Goal: Use online tool/utility: Utilize a website feature to perform a specific function

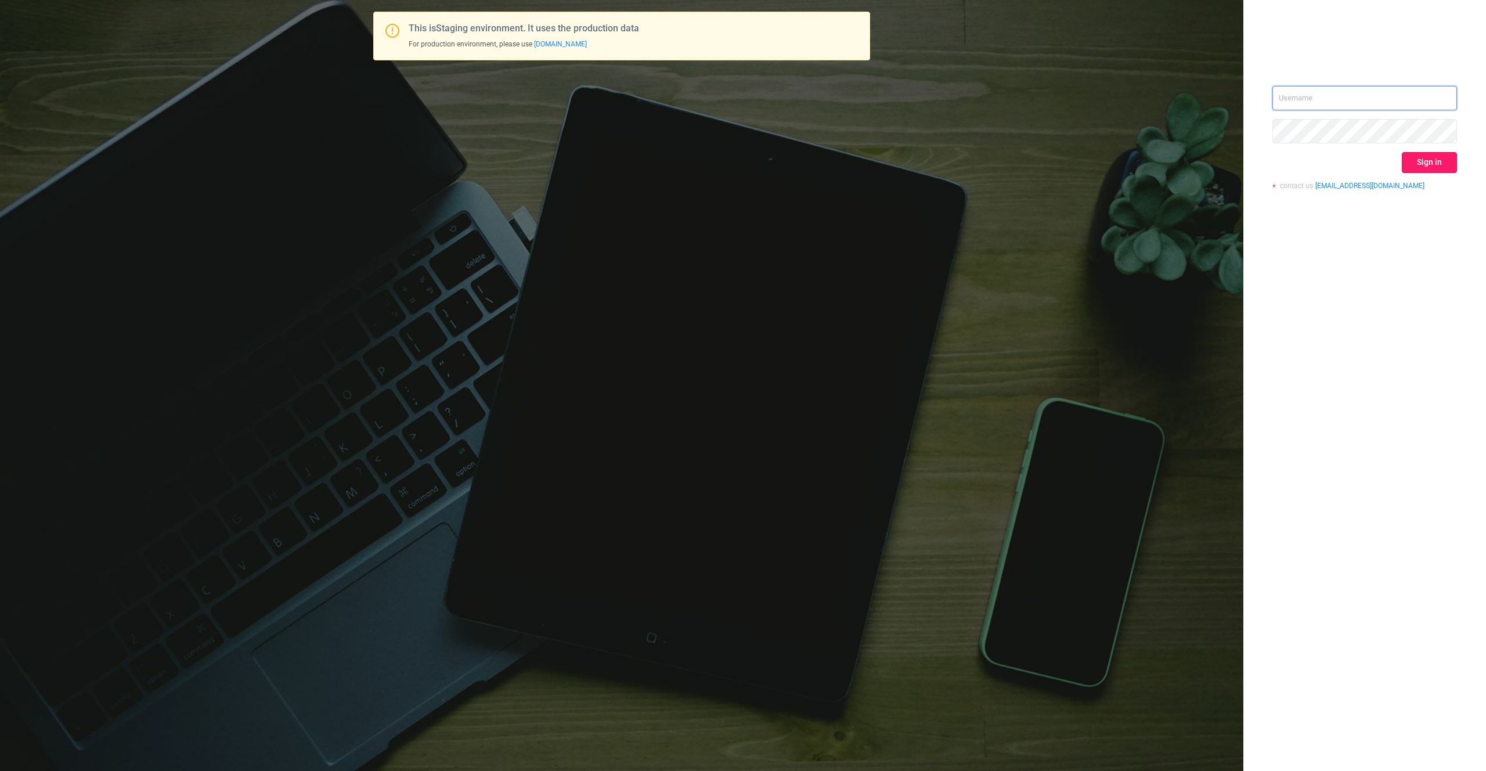
type input "[PERSON_NAME][EMAIL_ADDRESS][DOMAIN_NAME]"
click at [1430, 164] on button "Sign in" at bounding box center [1429, 162] width 55 height 21
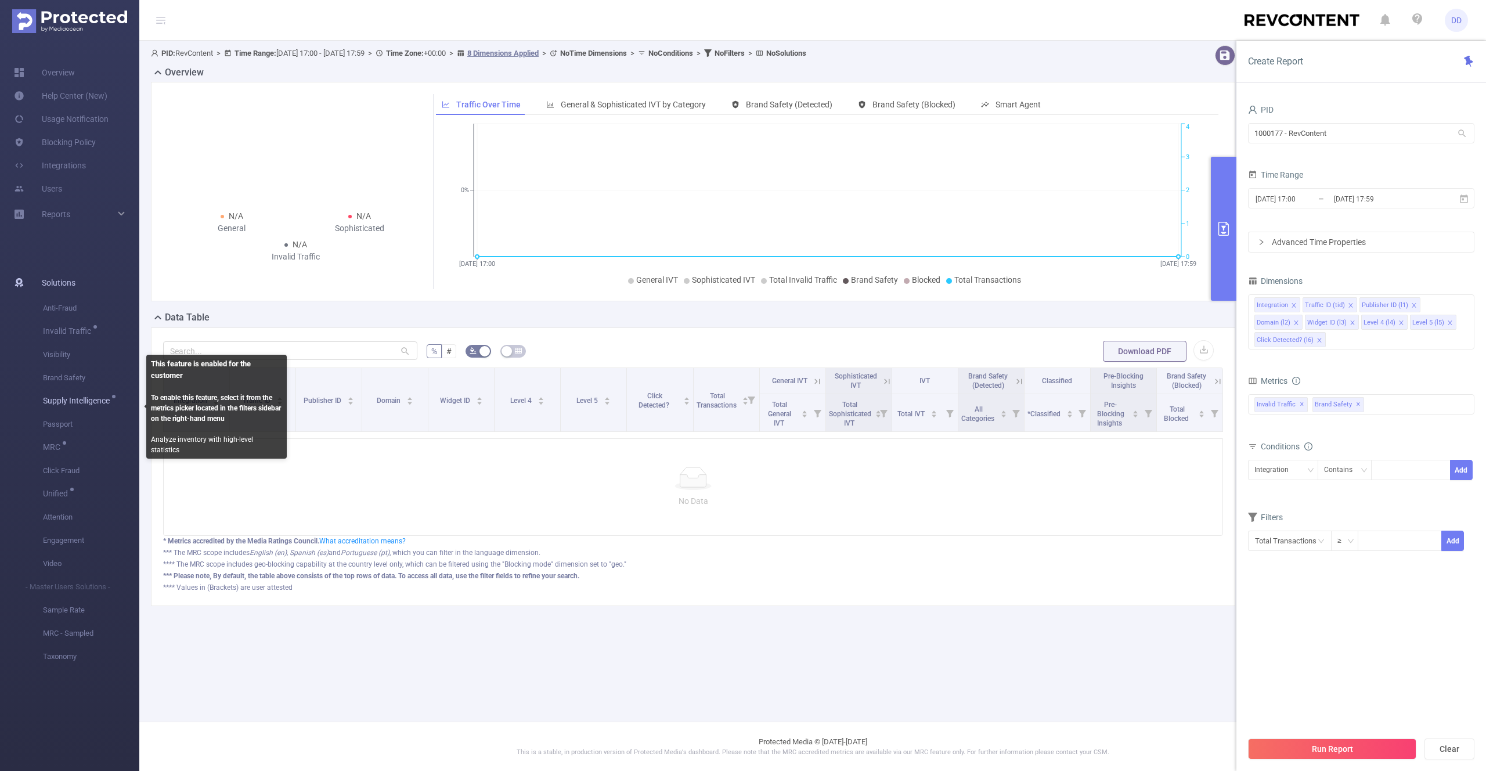
click at [73, 399] on span "Supply Intelligence" at bounding box center [78, 400] width 71 height 8
click at [75, 402] on span "Supply Intelligence" at bounding box center [78, 400] width 71 height 8
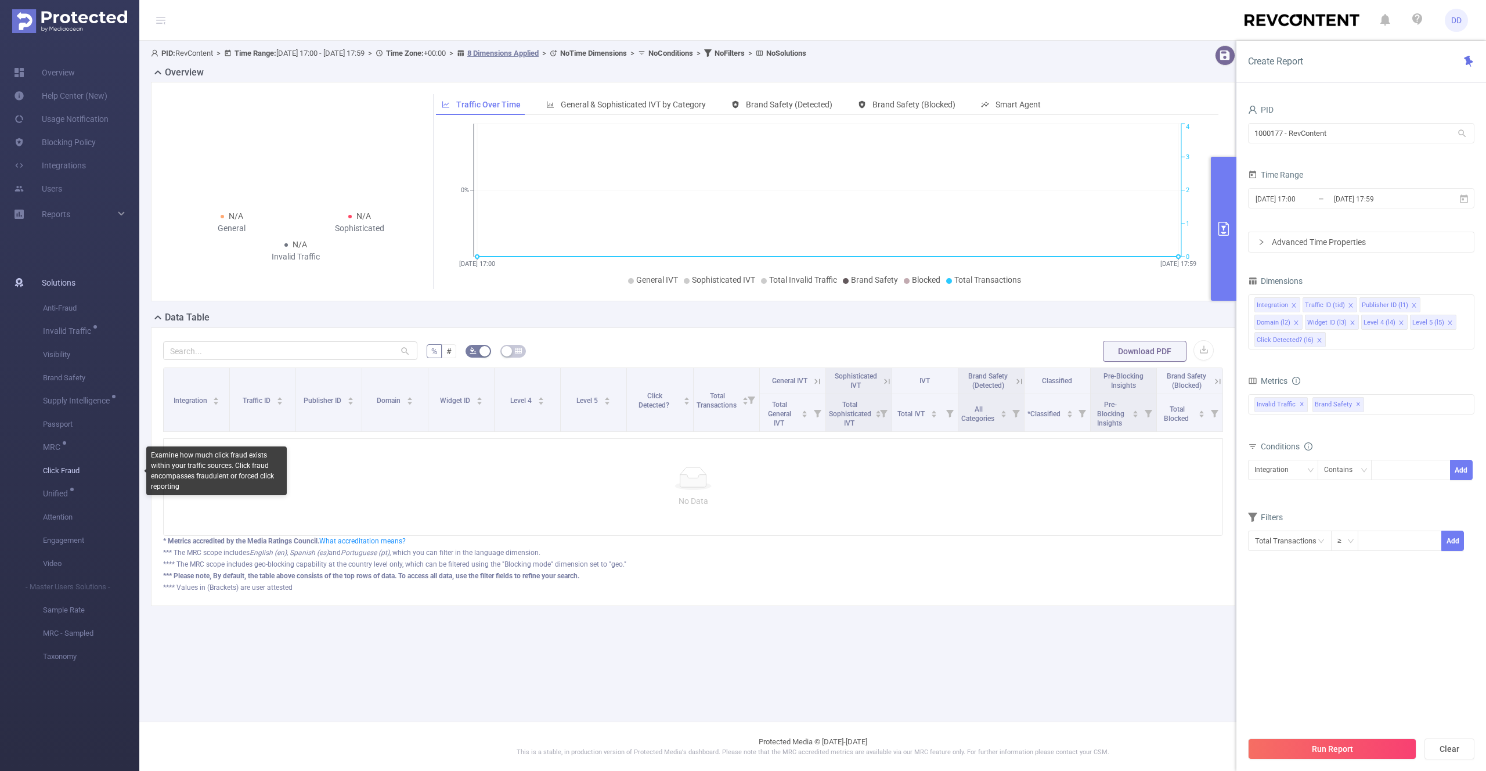
click at [68, 469] on span "Click Fraud" at bounding box center [91, 470] width 96 height 23
click at [68, 475] on span "Click Fraud" at bounding box center [91, 470] width 96 height 23
click at [1303, 131] on input "1000177 - RevContent" at bounding box center [1361, 133] width 226 height 20
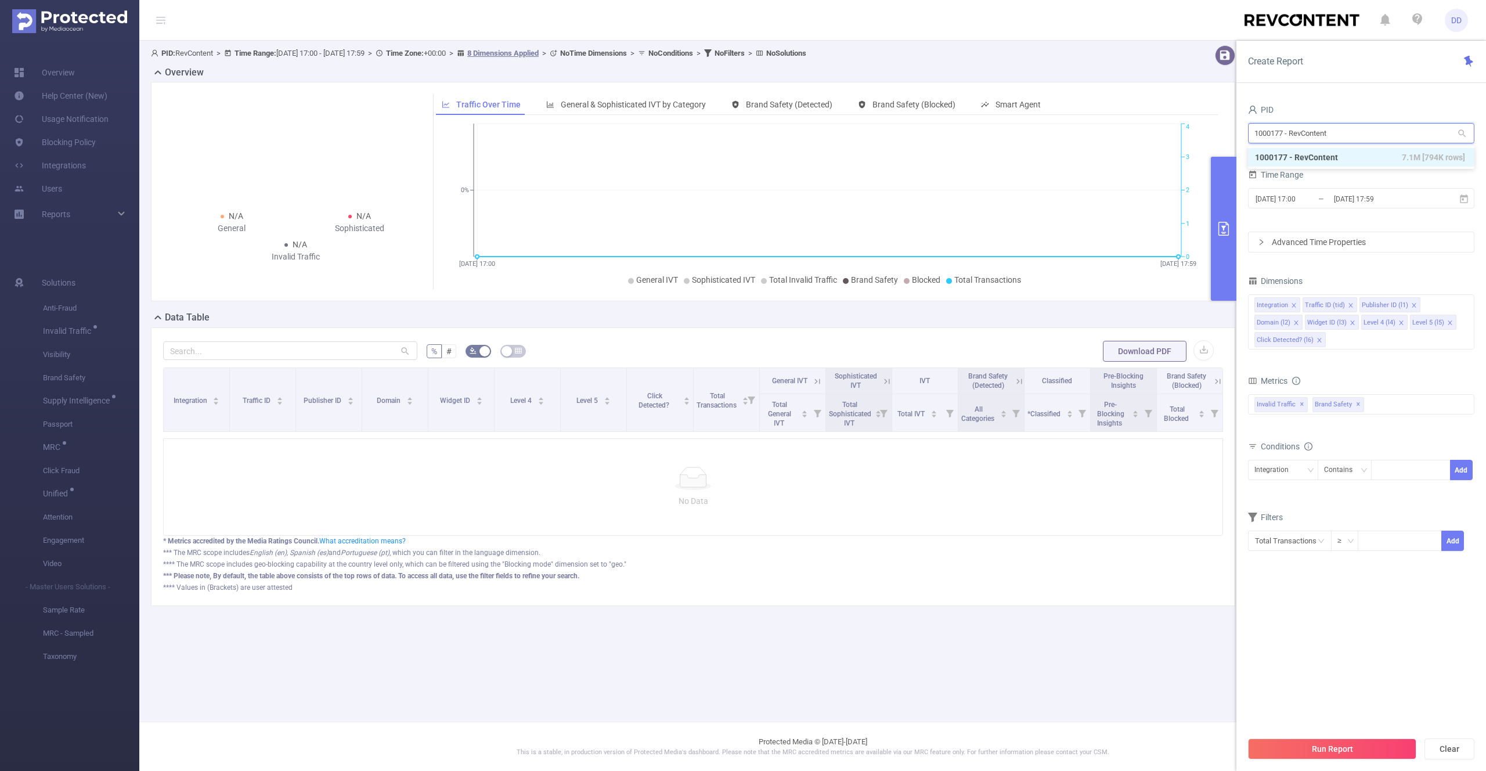
click at [1303, 131] on input "1000177 - RevContent" at bounding box center [1361, 133] width 226 height 20
type input "ad"
click at [1304, 153] on li "1000925 - FT_Adobe_InHouse 213M [61M rows]" at bounding box center [1361, 157] width 226 height 19
click at [1333, 239] on div "Advanced Time Properties" at bounding box center [1360, 242] width 225 height 20
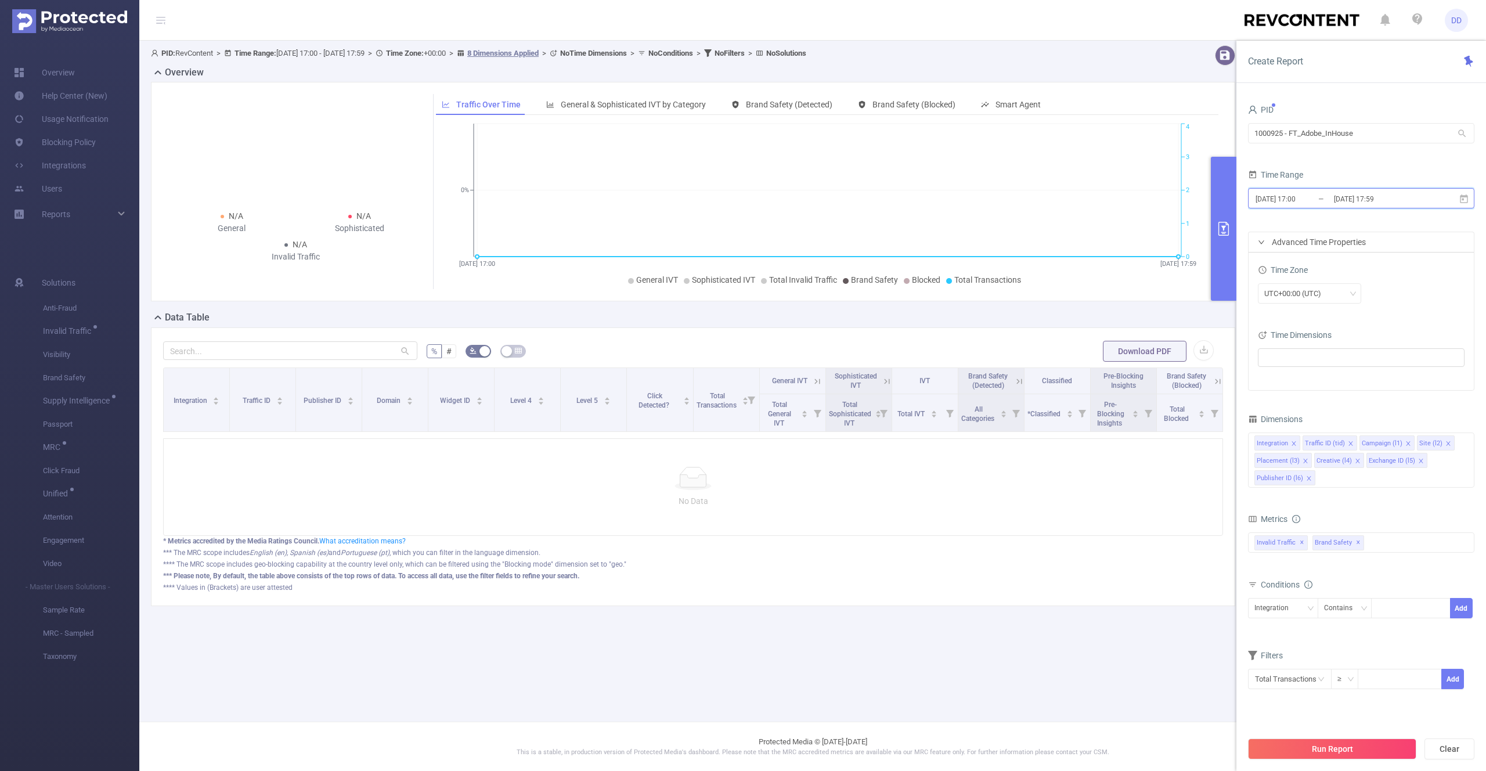
click at [1386, 207] on span "[DATE] 17:00 _ [DATE] 17:59" at bounding box center [1361, 198] width 226 height 20
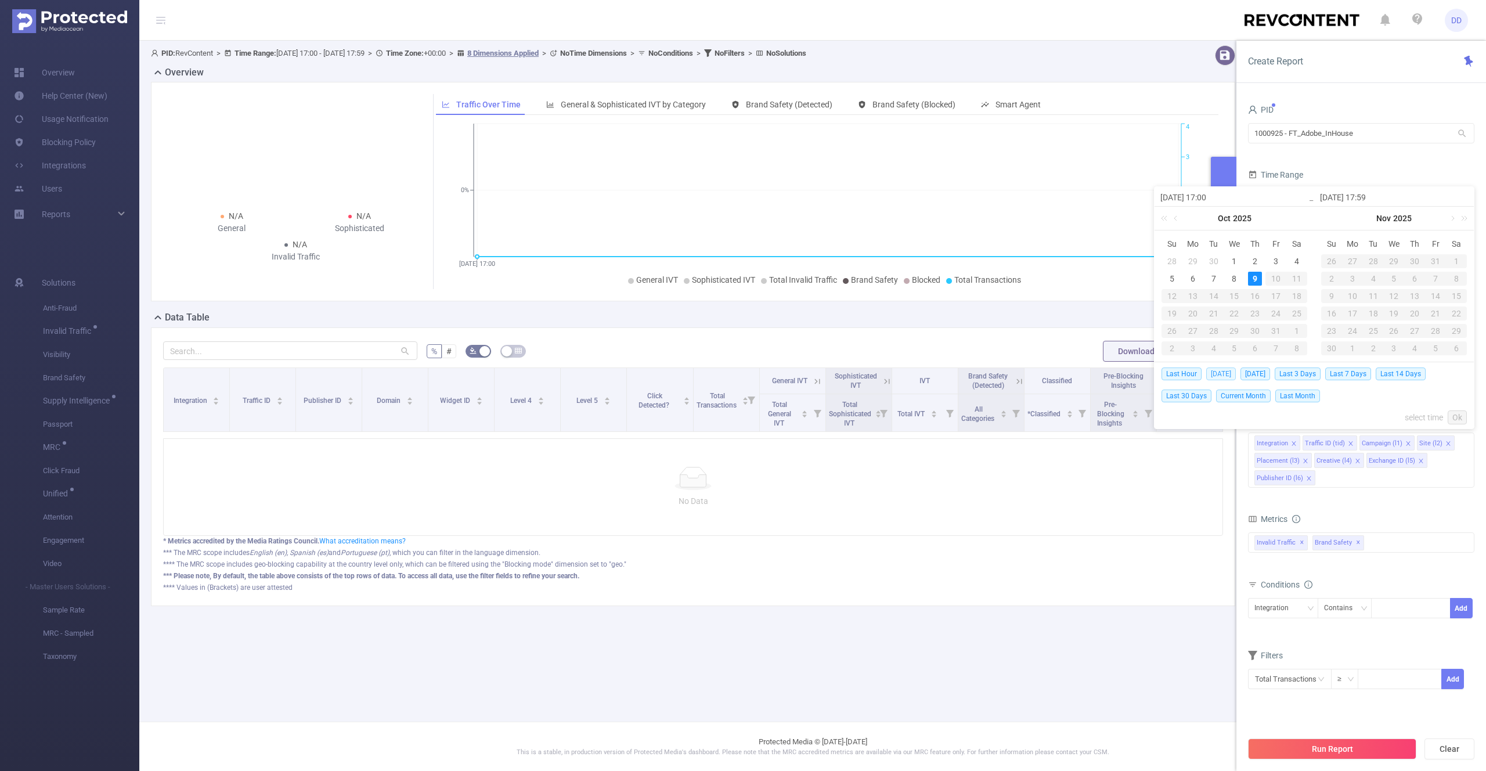
click at [1221, 377] on span "[DATE]" at bounding box center [1221, 373] width 30 height 13
type input "[DATE] 00:00"
type input "[DATE] 23:59"
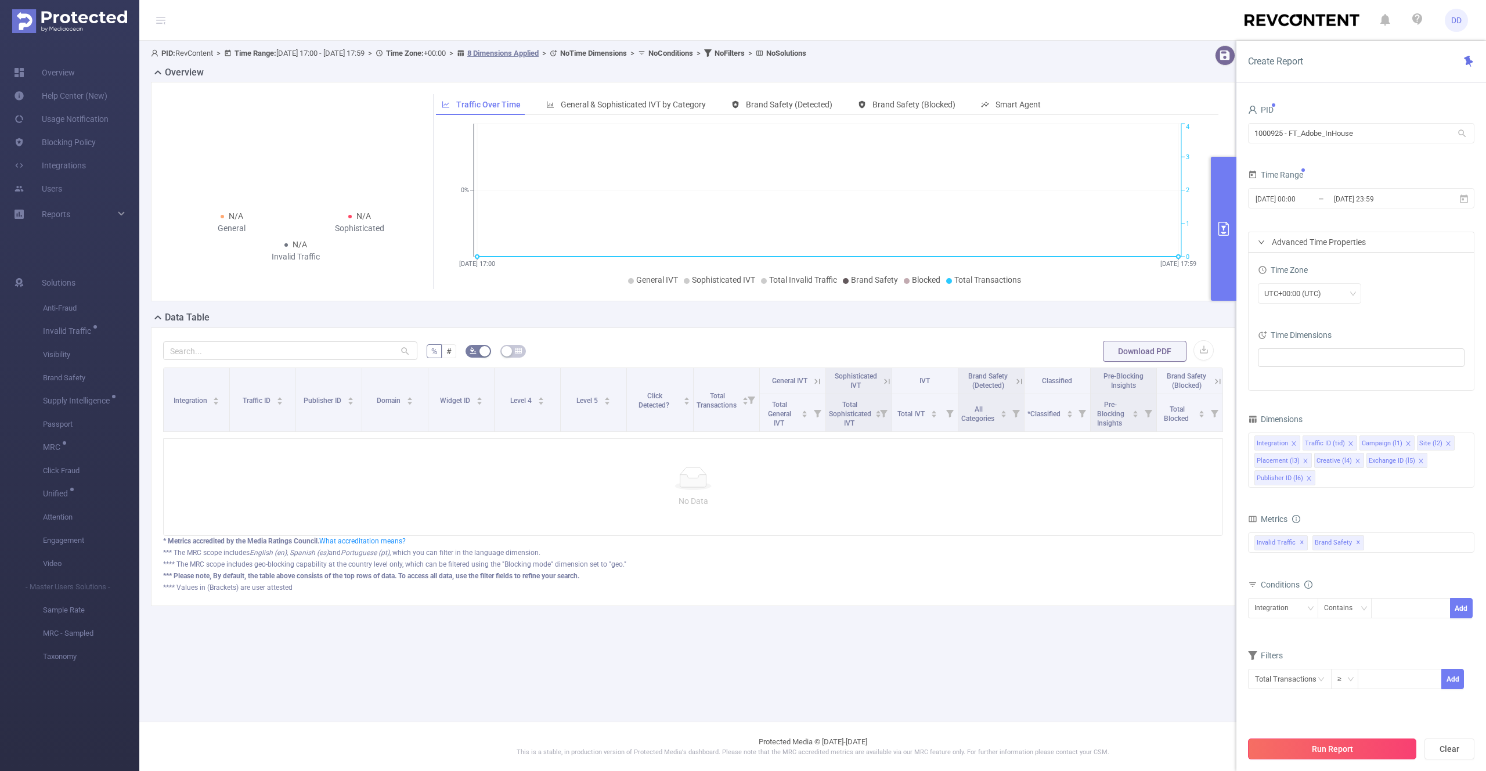
click at [1338, 750] on button "Run Report" at bounding box center [1332, 748] width 168 height 21
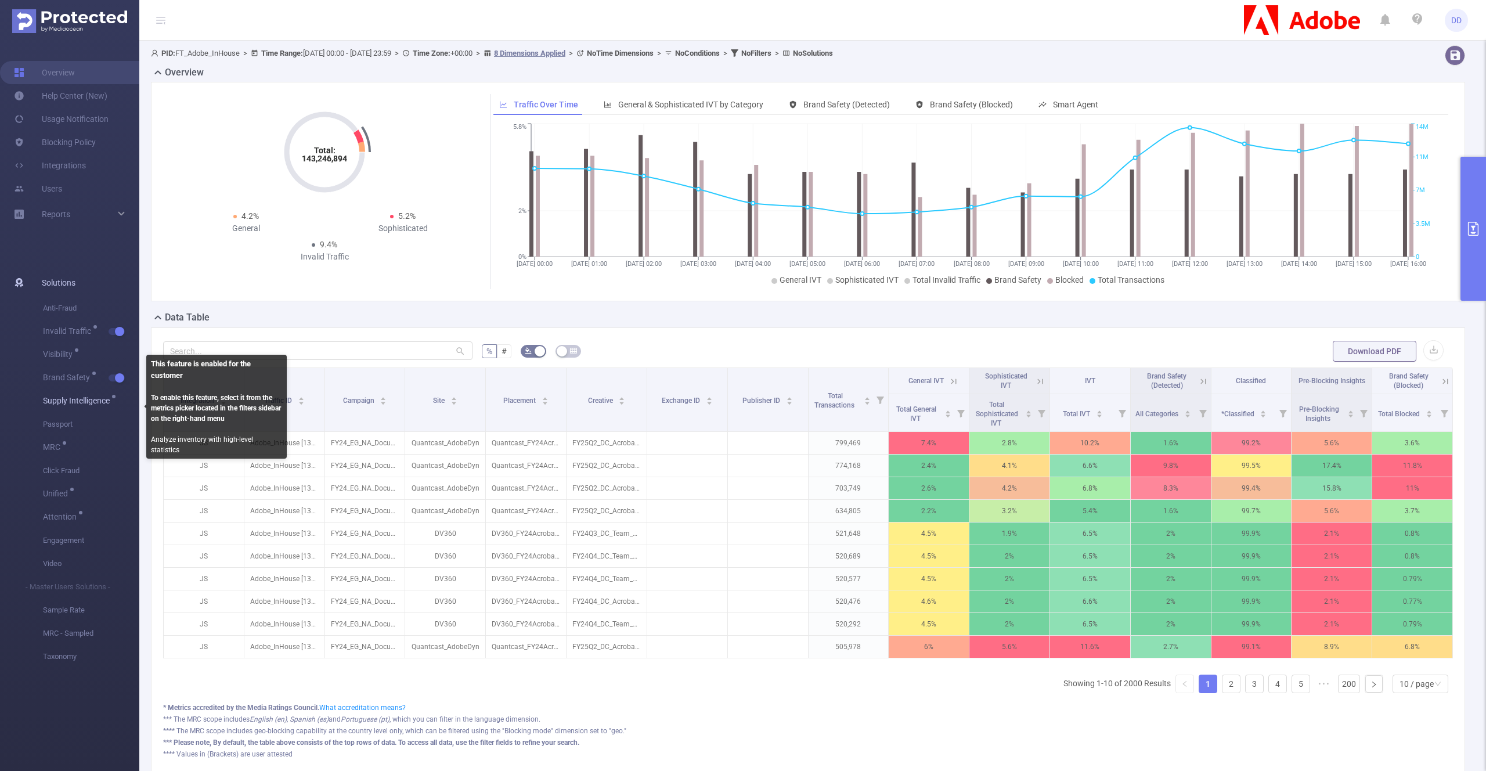
click at [88, 406] on div "Supply Intelligence" at bounding box center [78, 400] width 71 height 23
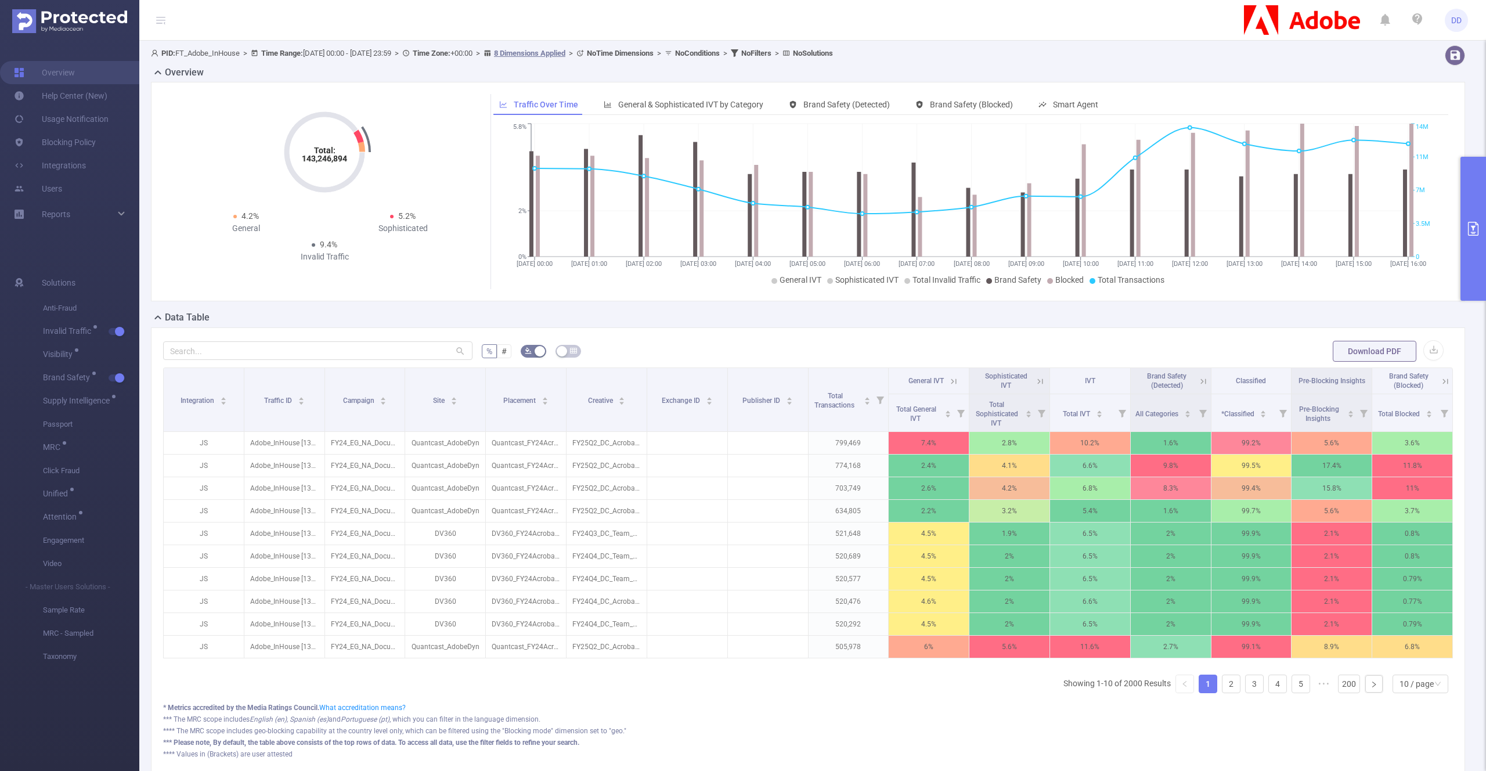
click at [1471, 175] on button "primary" at bounding box center [1473, 229] width 26 height 144
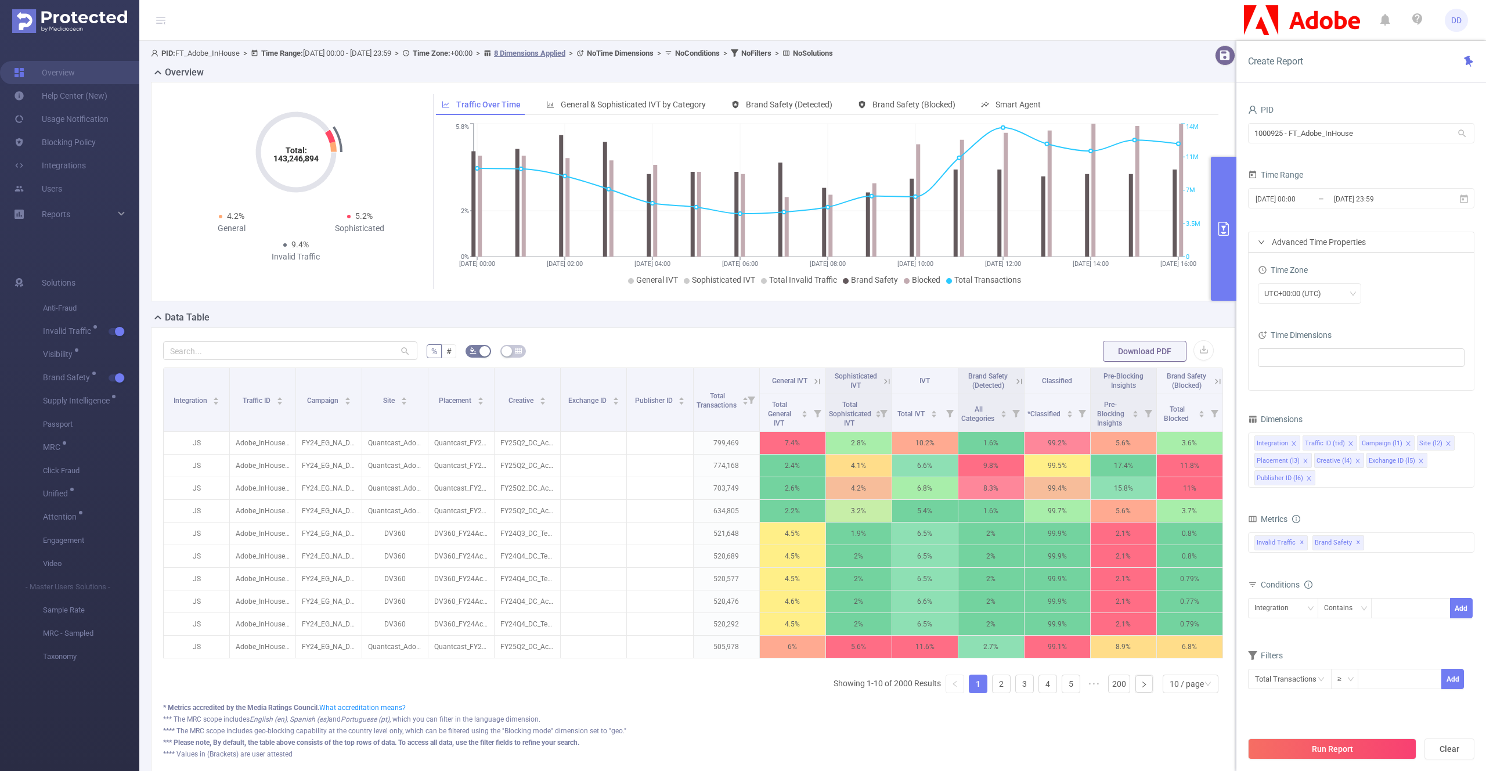
click at [1264, 242] on icon "icon: right" at bounding box center [1261, 242] width 7 height 7
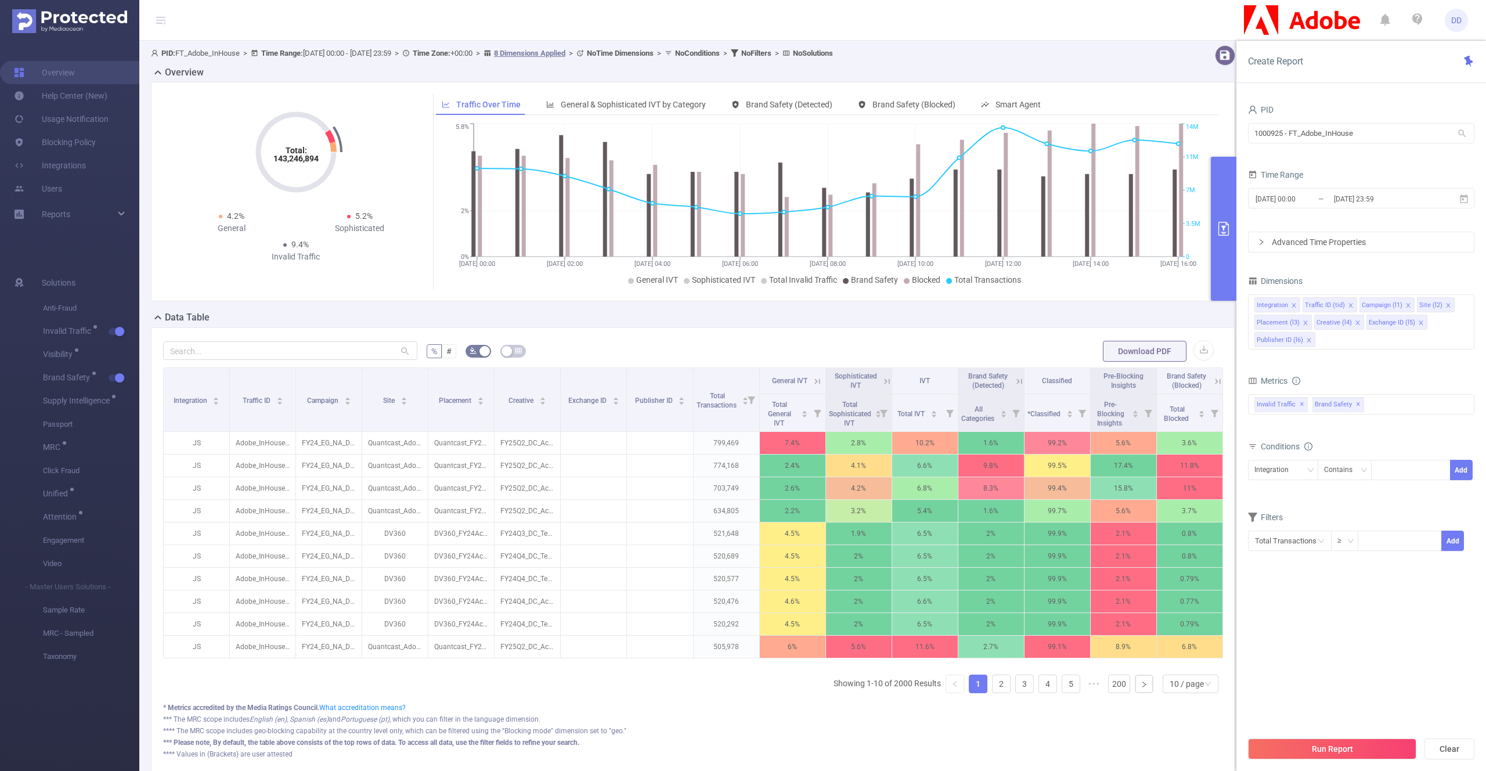
click at [892, 351] on form "% # Download PDF" at bounding box center [693, 351] width 1060 height 23
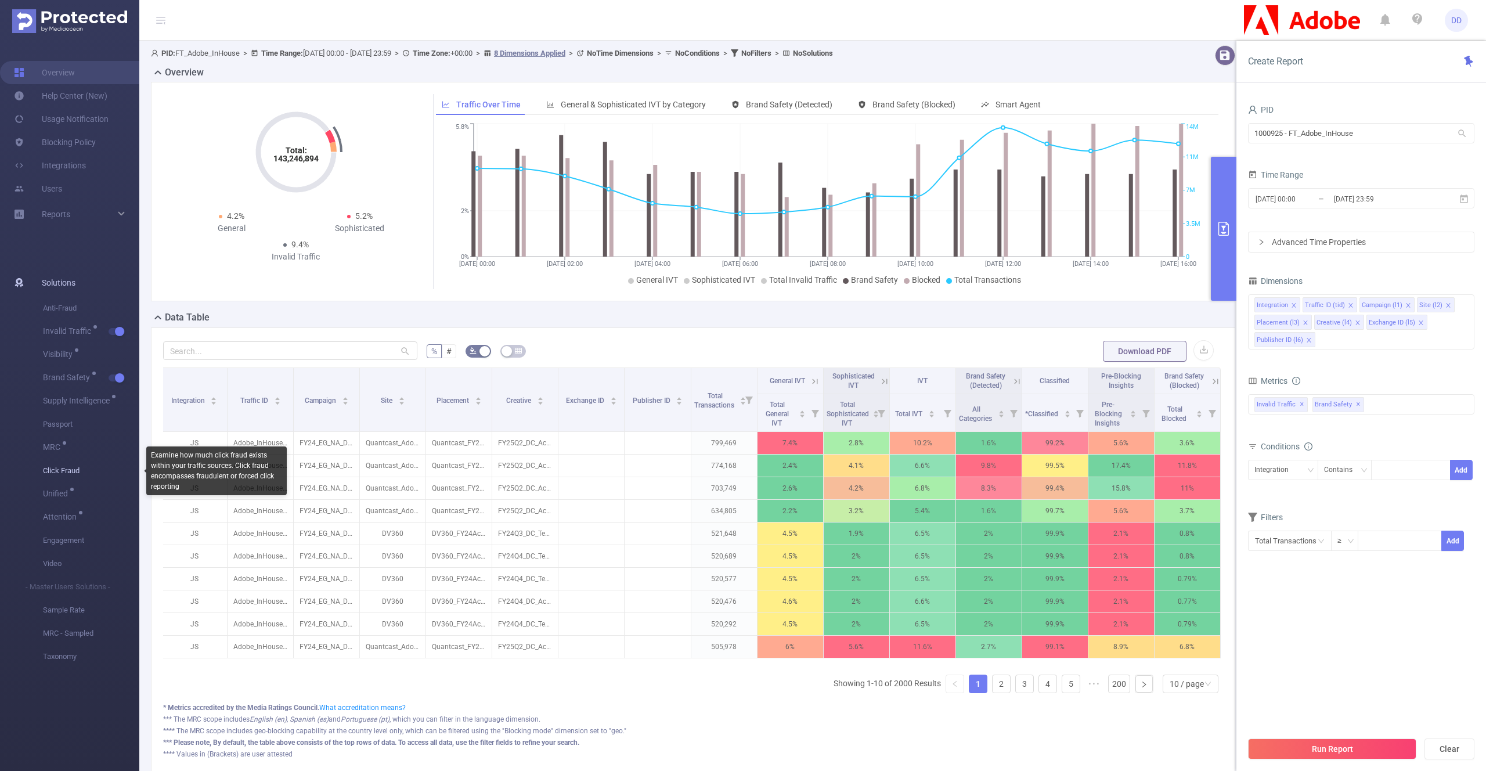
click at [70, 471] on span "Click Fraud" at bounding box center [91, 470] width 96 height 23
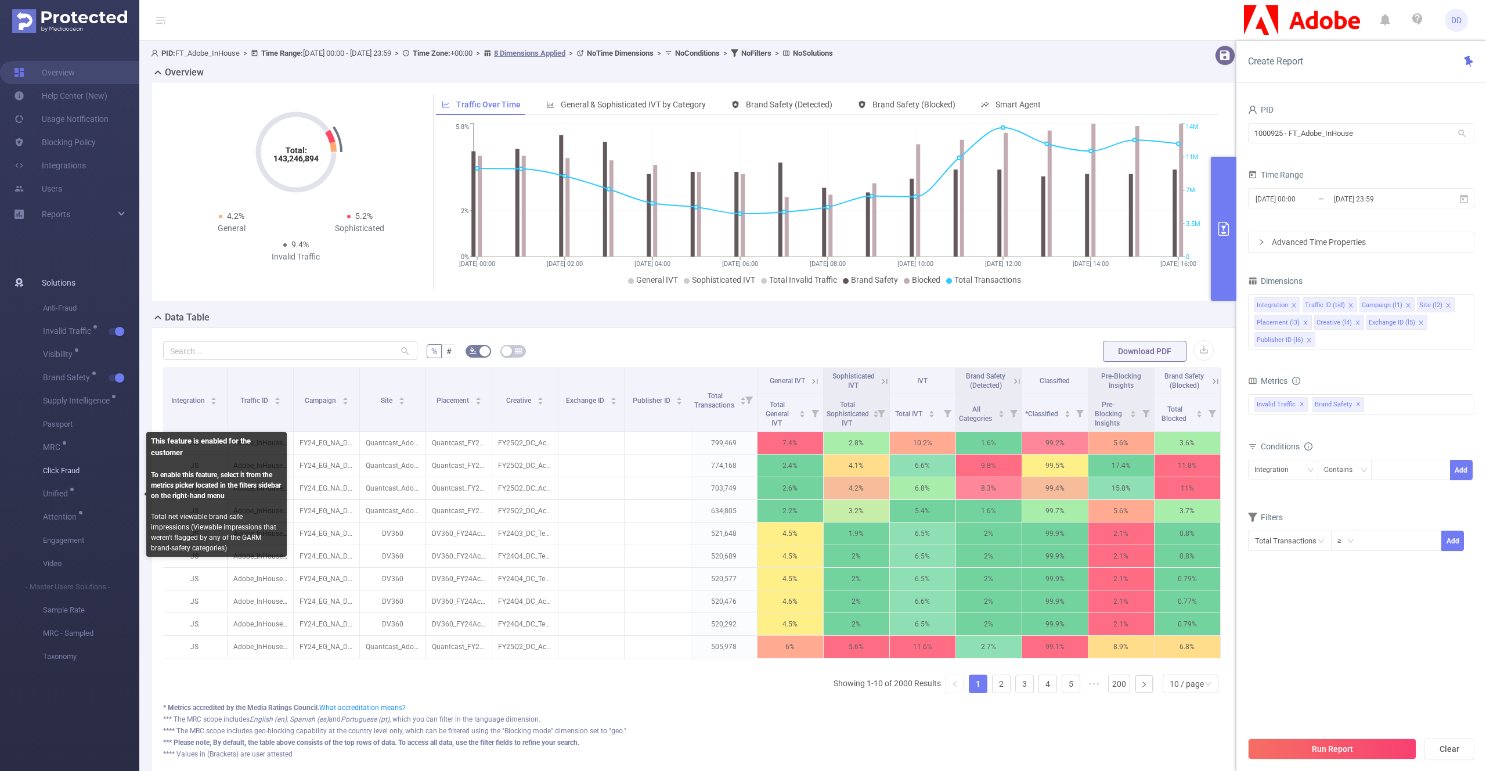
click at [58, 472] on span "Click Fraud" at bounding box center [91, 470] width 96 height 23
click at [56, 492] on span "Unified" at bounding box center [57, 493] width 29 height 8
click at [56, 513] on span "Attention" at bounding box center [62, 517] width 38 height 8
click at [57, 535] on span "Engagement" at bounding box center [91, 540] width 96 height 23
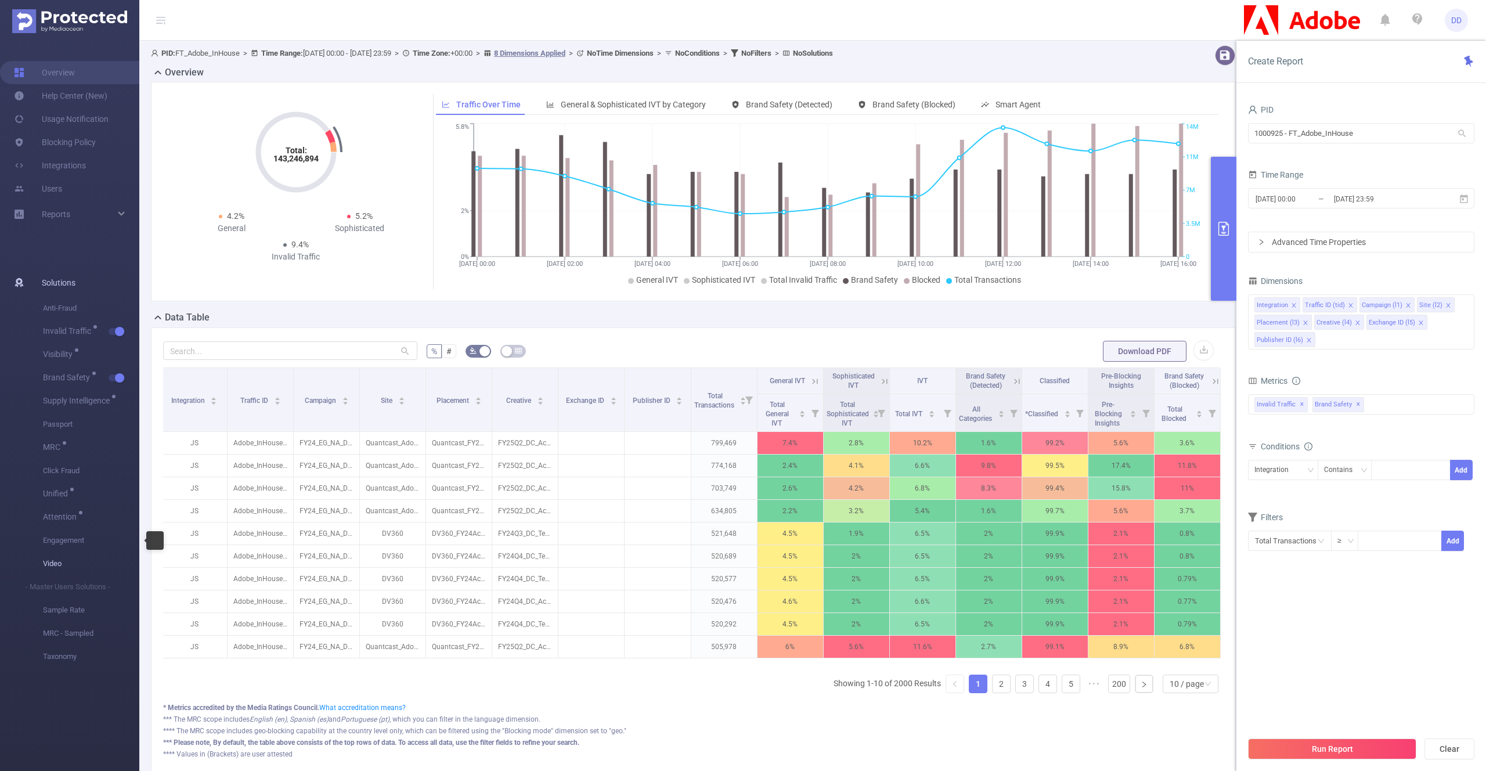
click at [57, 566] on span "Video" at bounding box center [91, 563] width 96 height 23
click at [67, 378] on span "Brand Safety" at bounding box center [68, 377] width 51 height 8
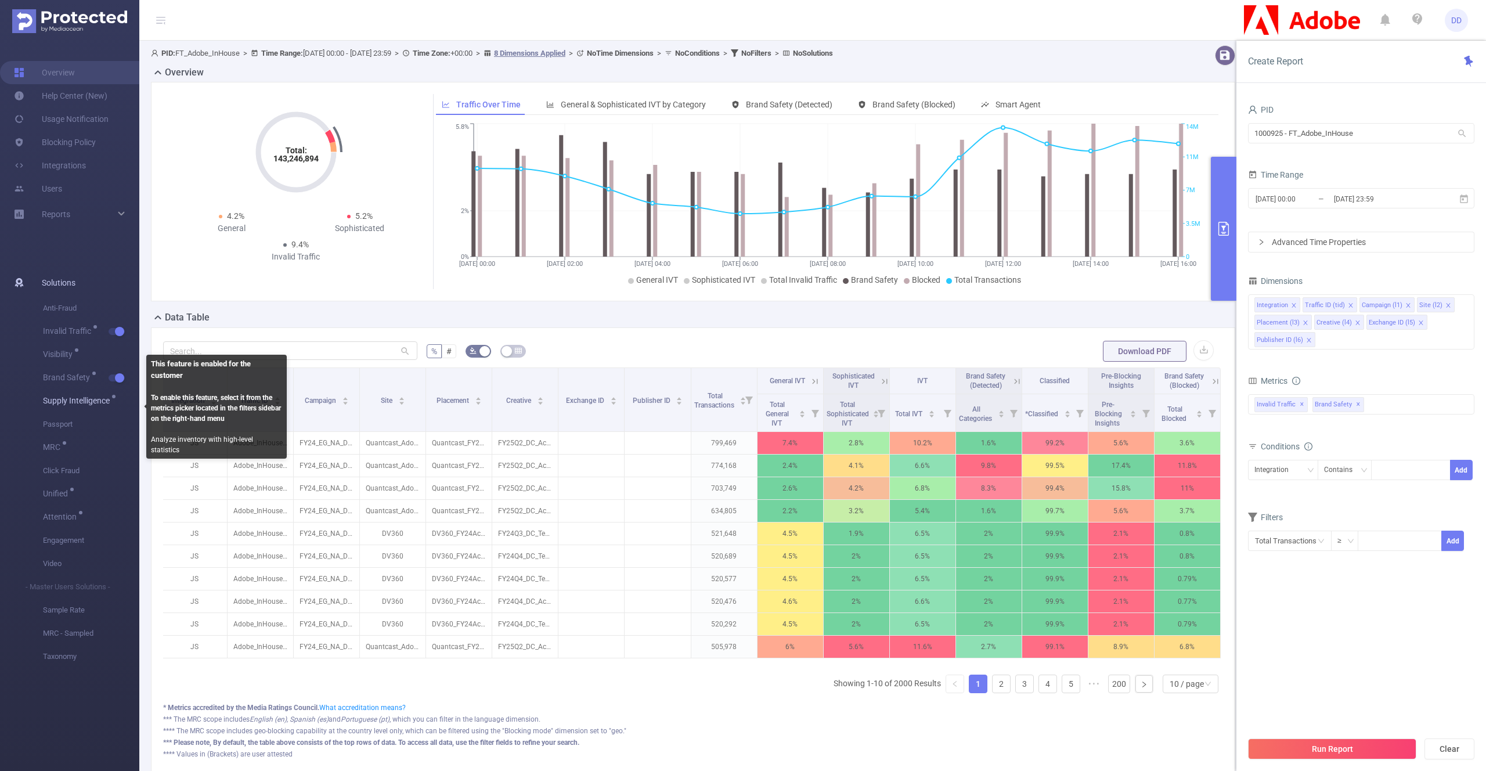
click at [66, 406] on div "Supply Intelligence" at bounding box center [78, 400] width 71 height 23
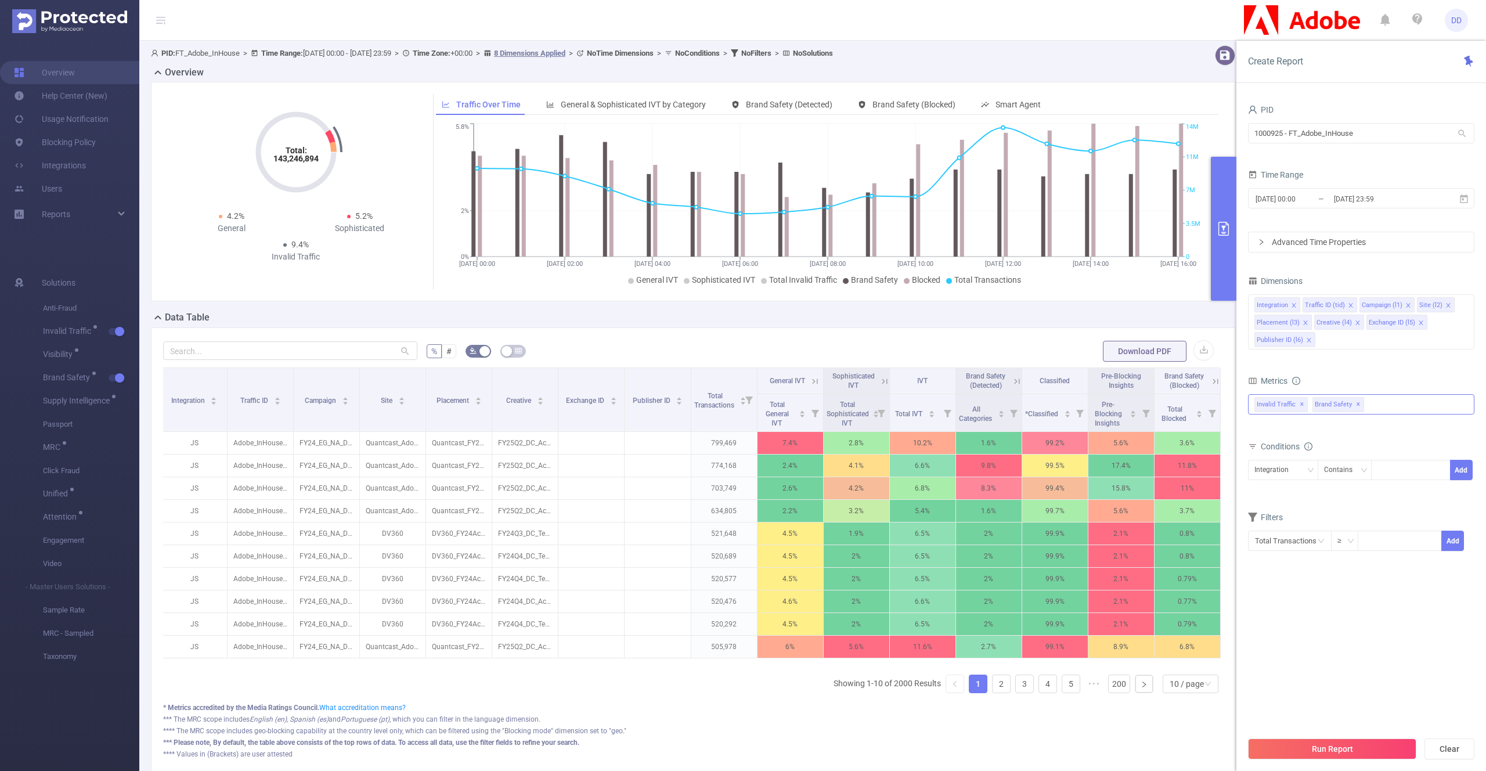
click at [1370, 400] on div "Invalid Traffic ✕ Brand Safety ✕" at bounding box center [1361, 404] width 226 height 20
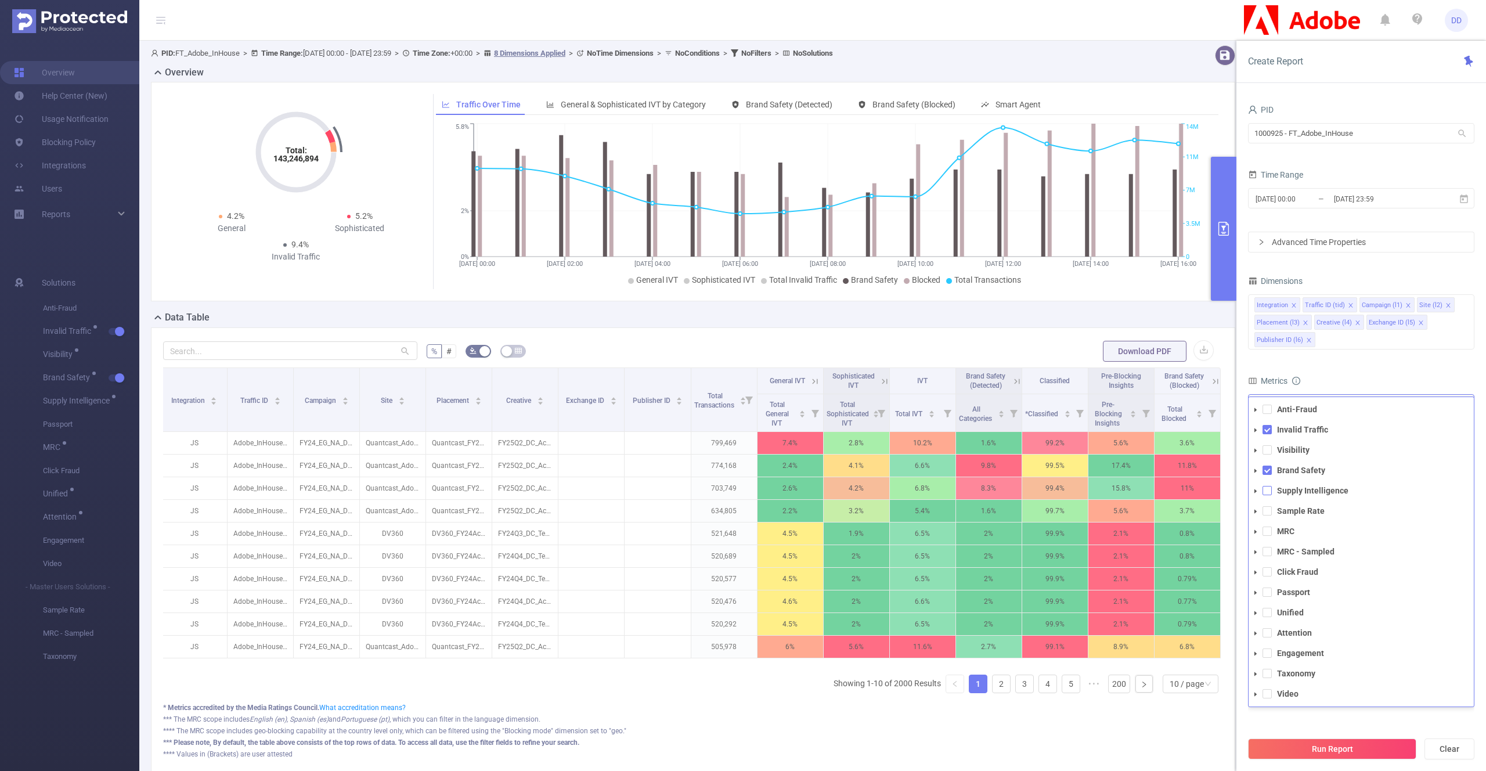
click at [1266, 490] on span at bounding box center [1266, 490] width 9 height 9
click at [1294, 723] on section "PID 1000925 - FT_Adobe_InHouse 1000925 - FT_Adobe_InHouse Time Range [DATE] 00:…" at bounding box center [1361, 416] width 226 height 629
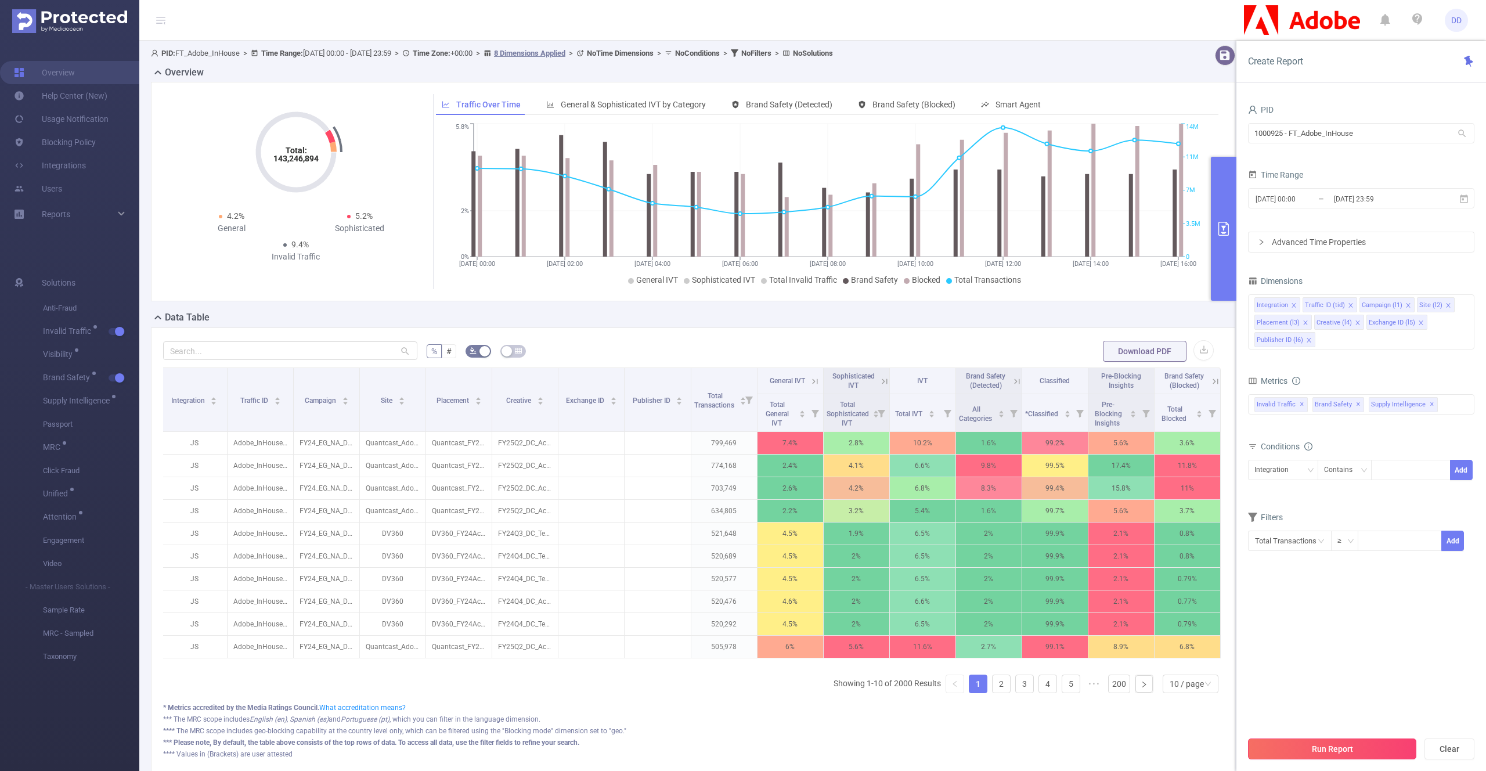
click at [1330, 749] on button "Run Report" at bounding box center [1332, 748] width 168 height 21
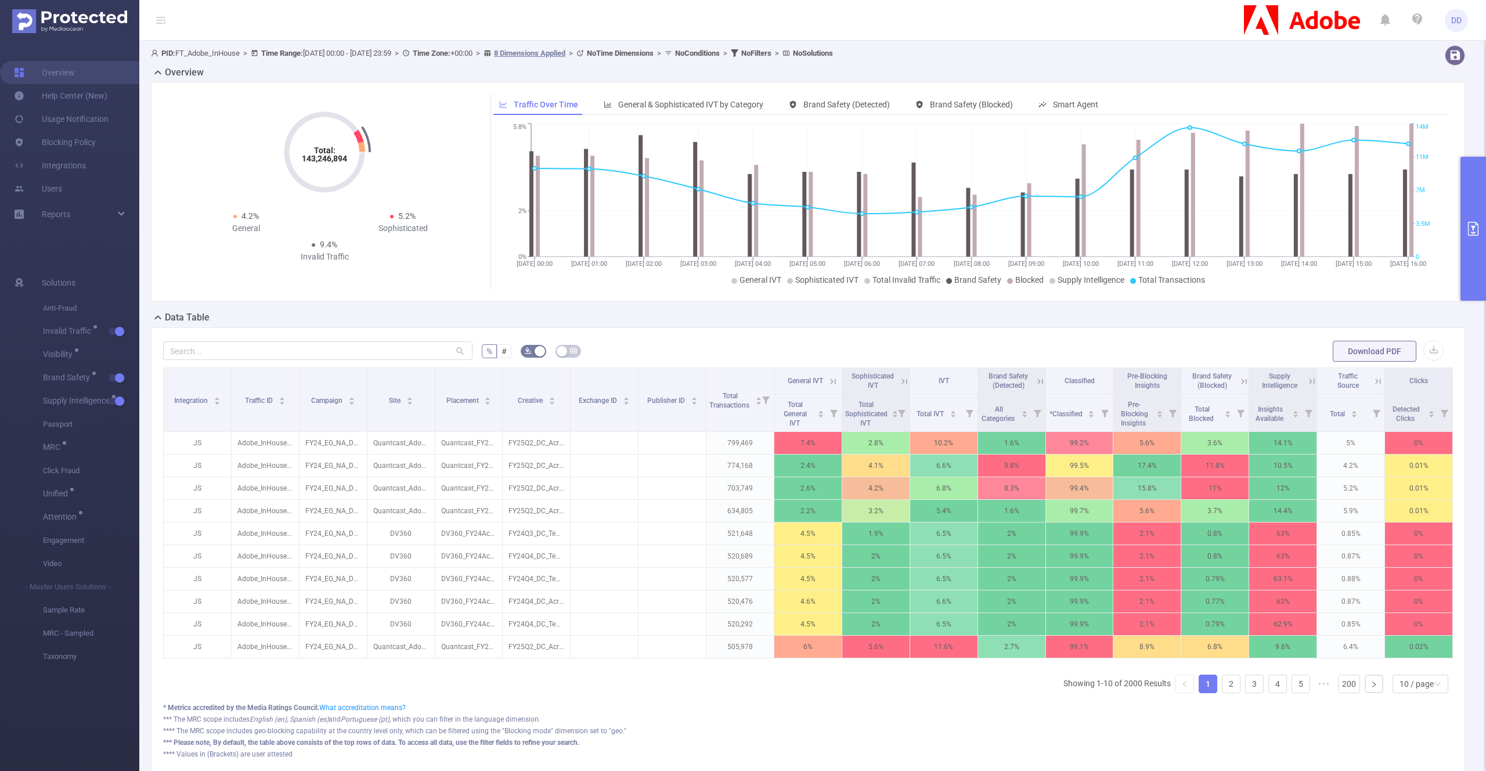
click at [1307, 383] on icon at bounding box center [1312, 381] width 10 height 10
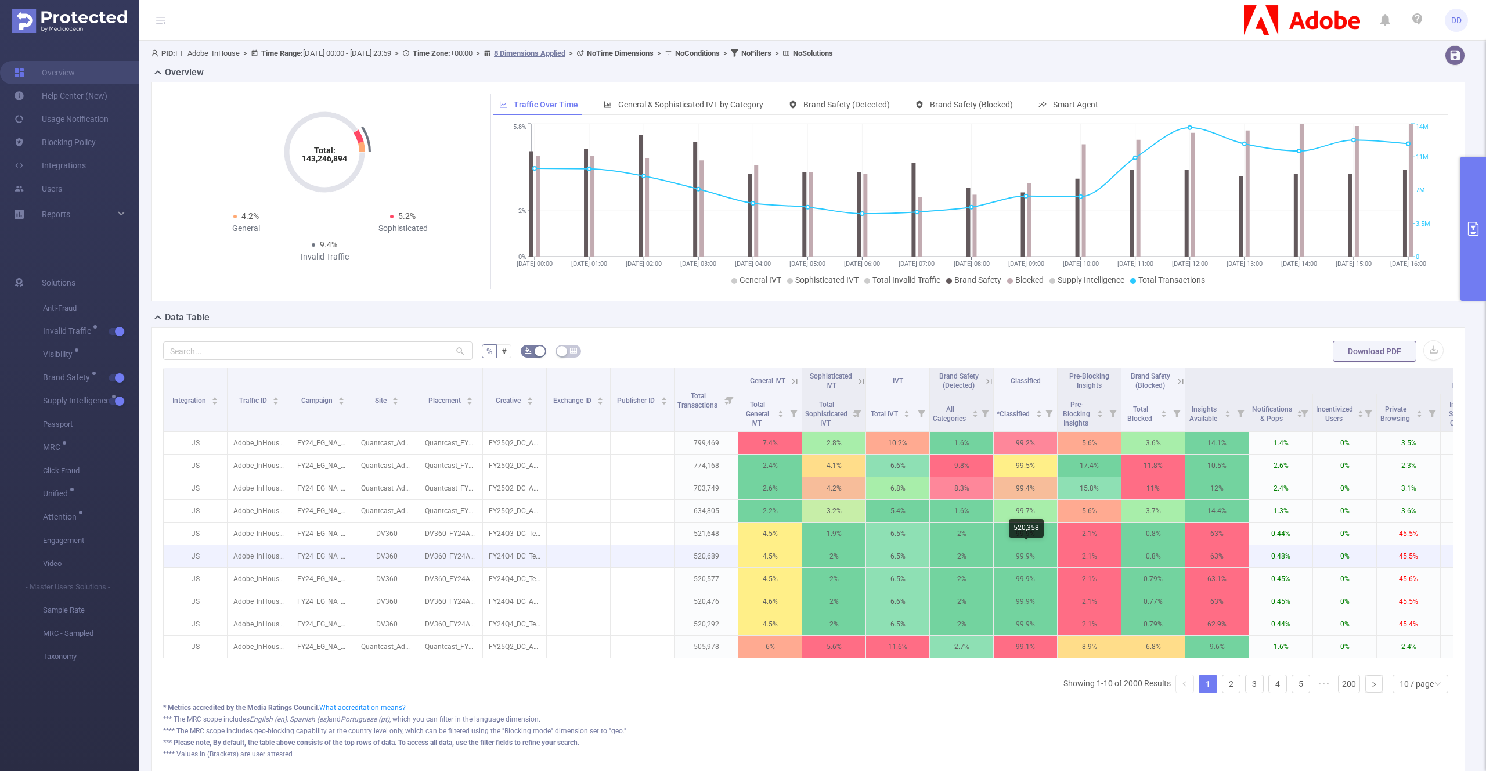
scroll to position [0, 437]
